Goal: Check status: Check status

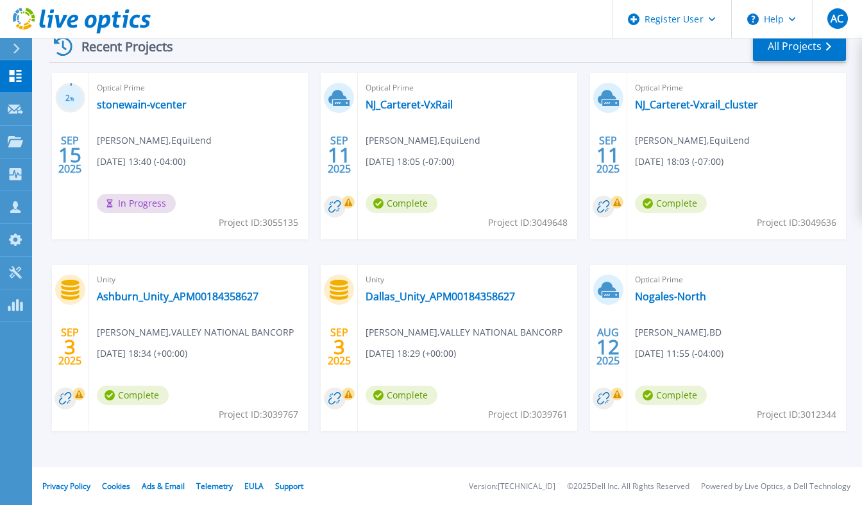
scroll to position [259, 0]
click at [694, 99] on link "NJ_Carteret-Vxrail_cluster" at bounding box center [696, 104] width 123 height 13
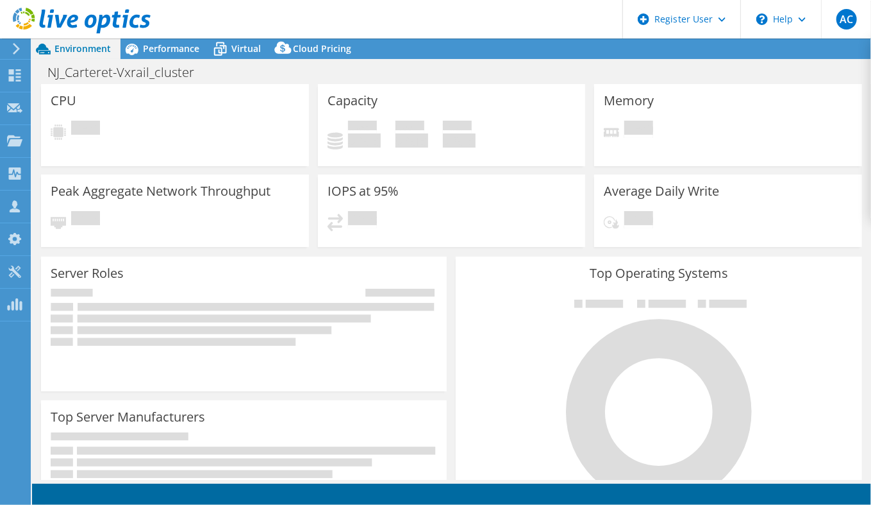
select select "USD"
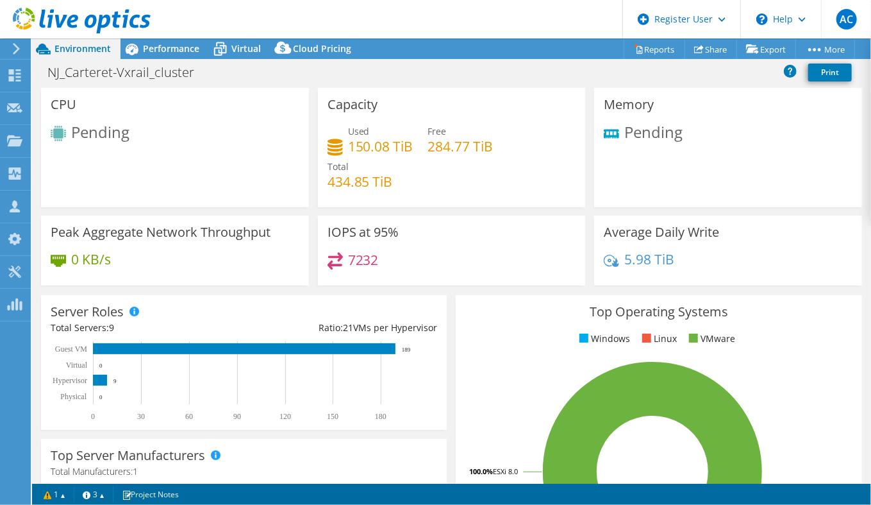
click at [112, 144] on div "Pending" at bounding box center [175, 134] width 249 height 21
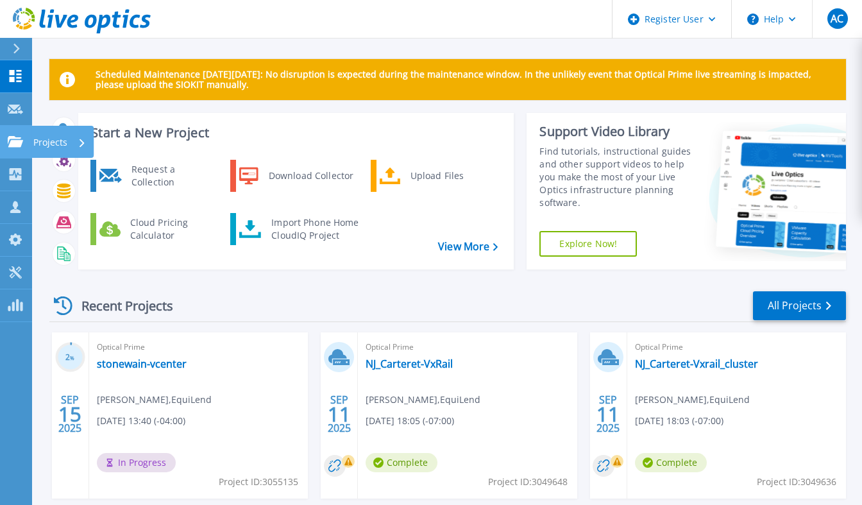
click at [17, 136] on icon at bounding box center [15, 141] width 15 height 11
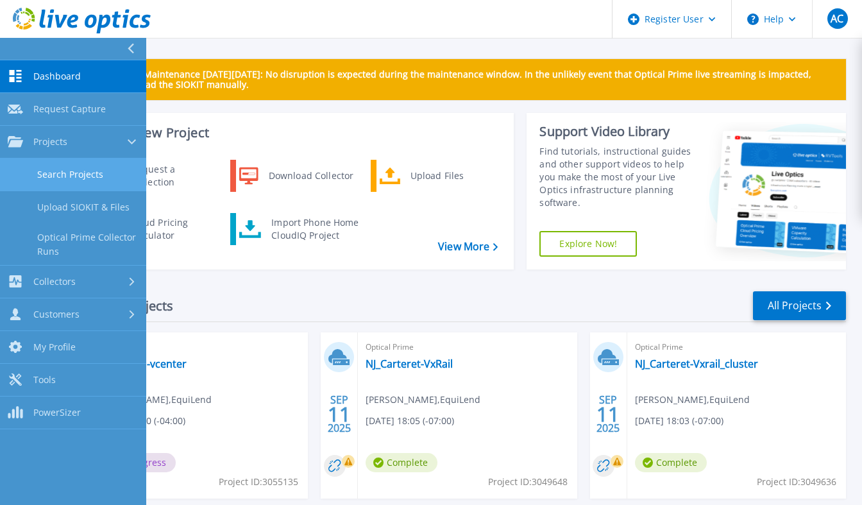
click at [88, 180] on link "Search Projects" at bounding box center [73, 174] width 146 height 33
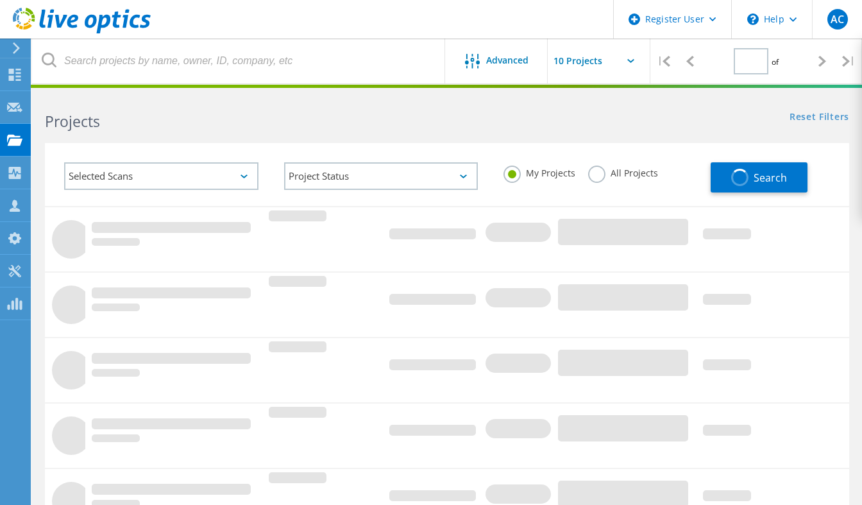
type input "1"
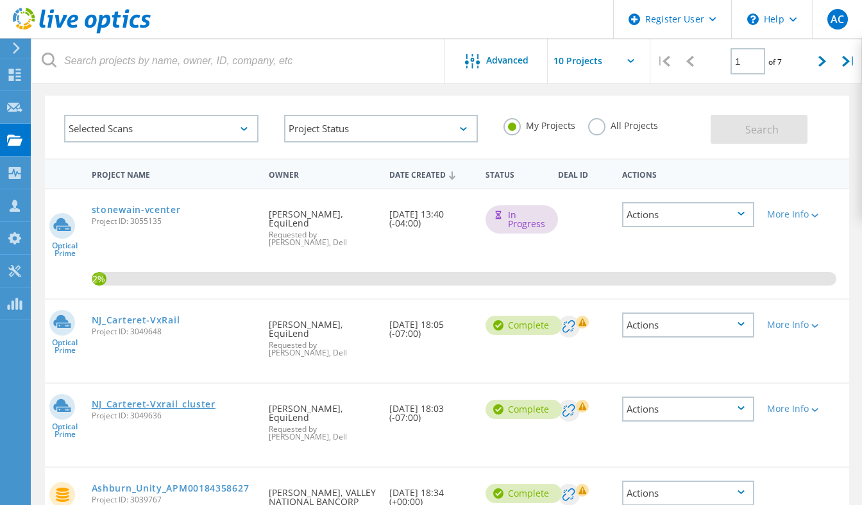
scroll to position [64, 0]
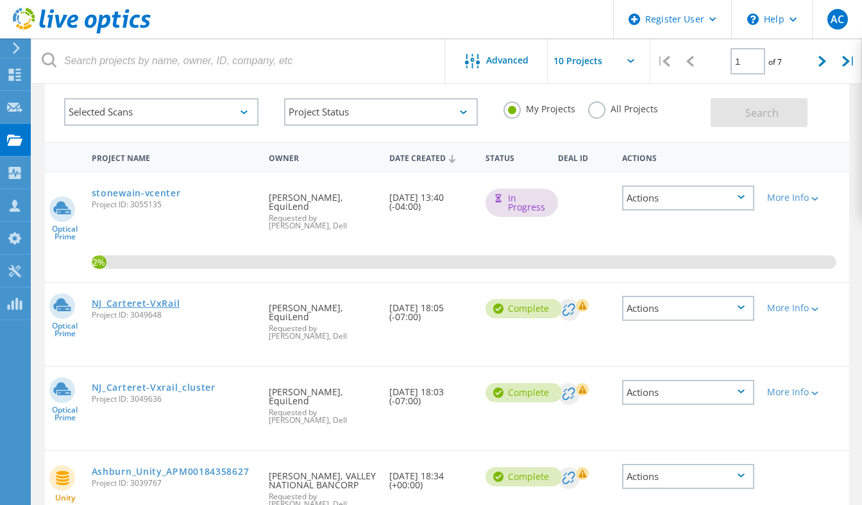
click at [126, 299] on link "NJ_Carteret-VxRail" at bounding box center [136, 303] width 88 height 9
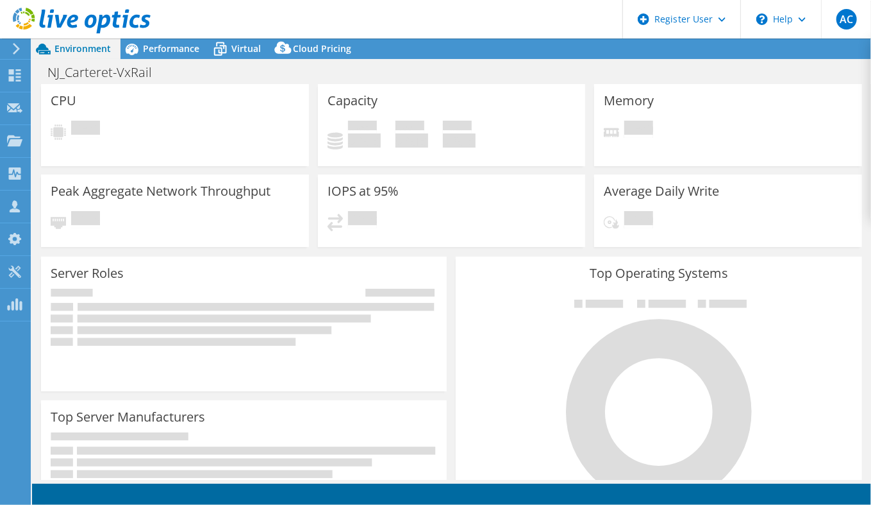
select select "USD"
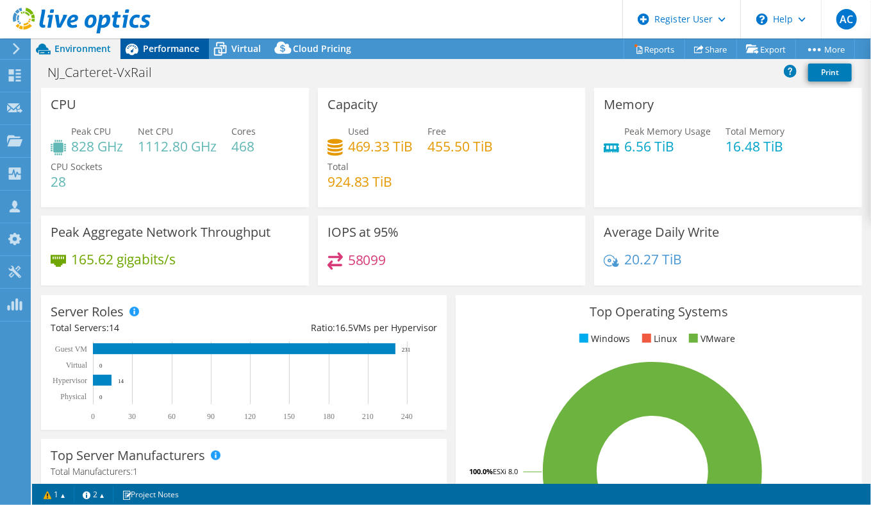
click at [152, 48] on span "Performance" at bounding box center [171, 48] width 56 height 12
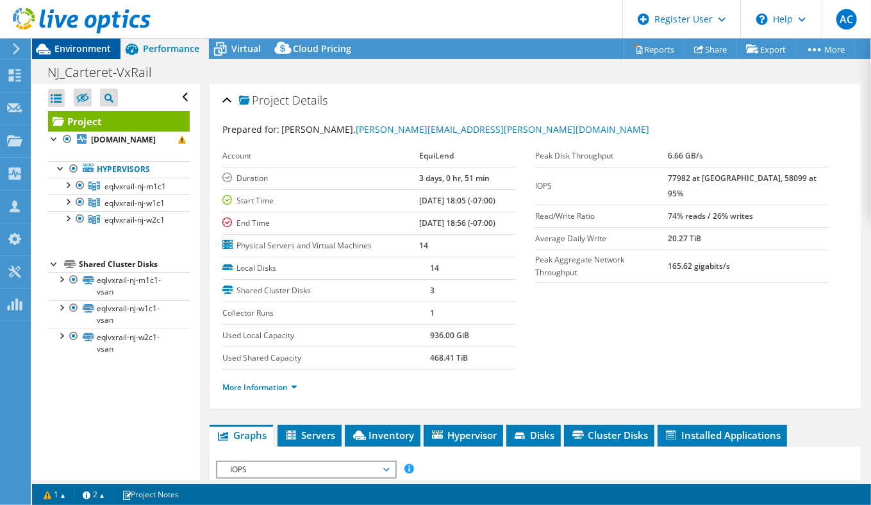
click at [90, 51] on span "Environment" at bounding box center [83, 48] width 56 height 12
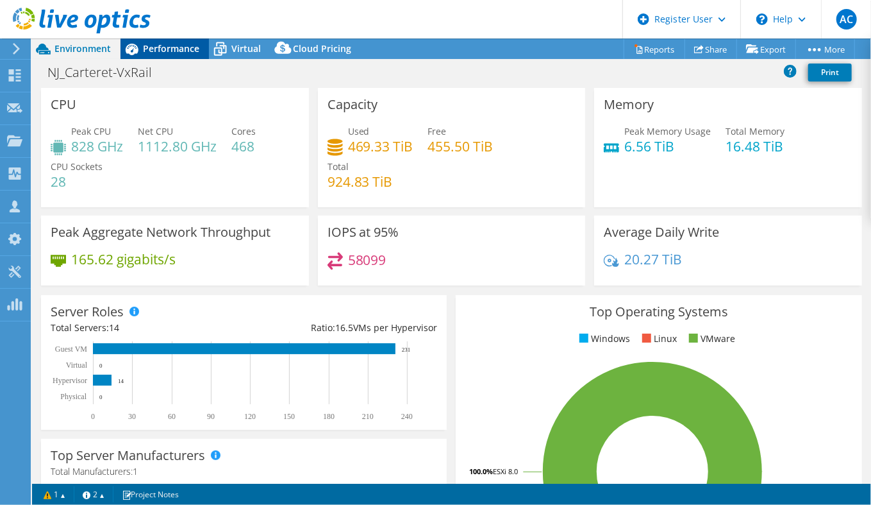
click at [168, 57] on div "Performance" at bounding box center [165, 48] width 88 height 21
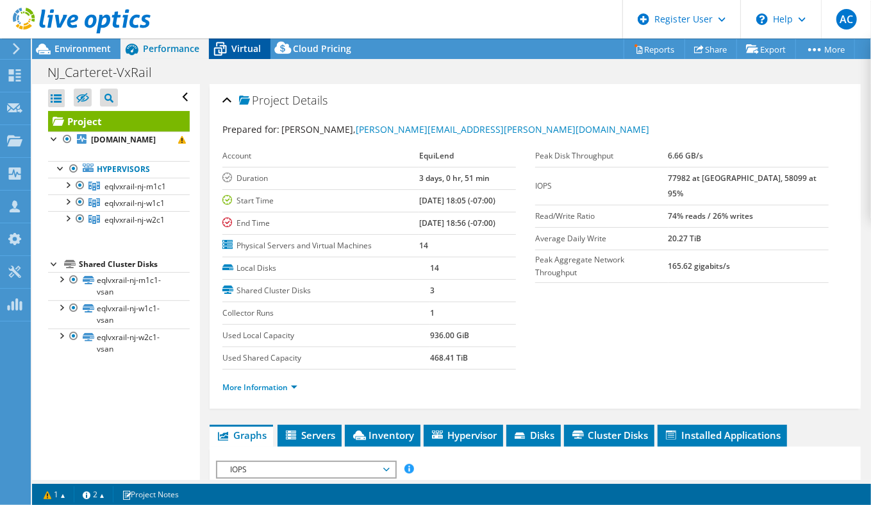
click at [224, 56] on icon at bounding box center [220, 49] width 22 height 22
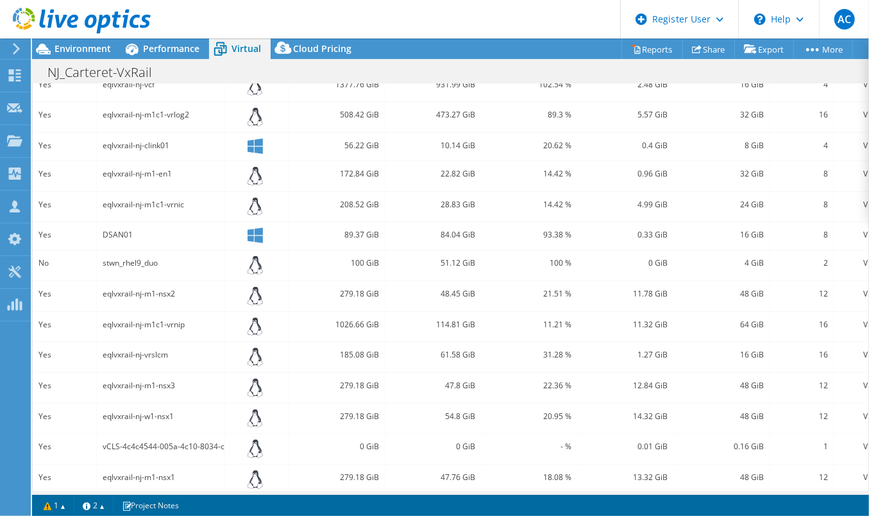
scroll to position [314, 0]
